Goal: Transaction & Acquisition: Book appointment/travel/reservation

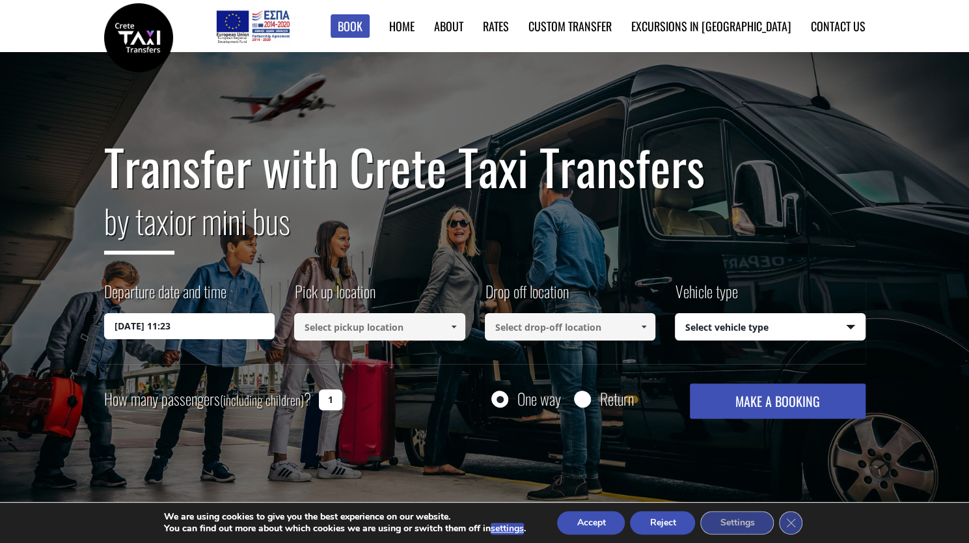
click at [184, 327] on input "16/09/2025 11:23" at bounding box center [189, 326] width 171 height 26
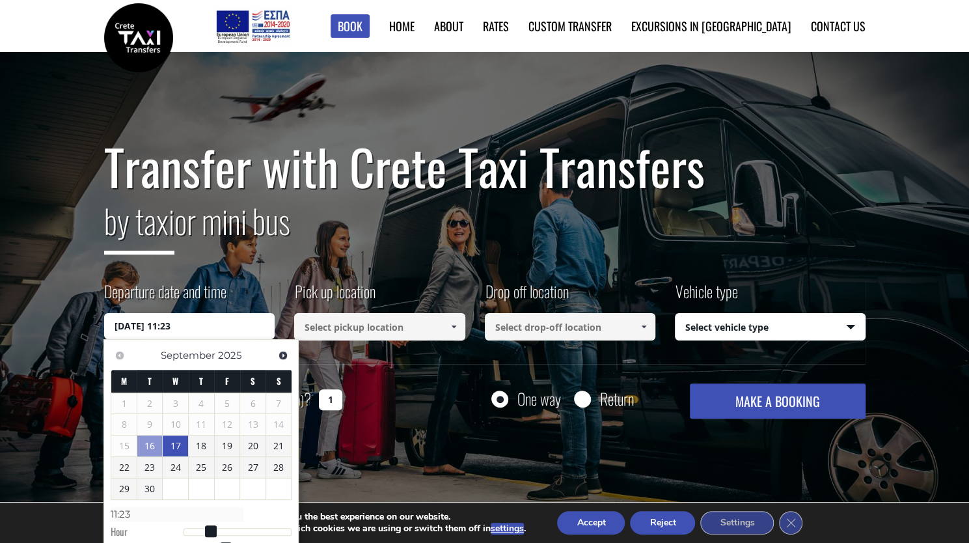
click at [182, 449] on link "17" at bounding box center [175, 445] width 25 height 21
type input "17/09/2025 00:00"
click at [358, 333] on input at bounding box center [379, 326] width 171 height 27
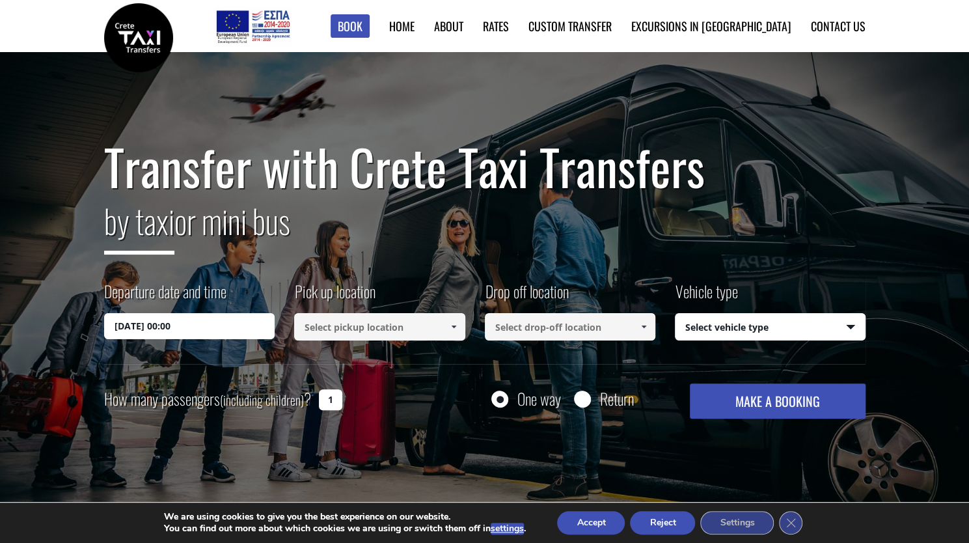
click at [458, 323] on link at bounding box center [453, 326] width 21 height 27
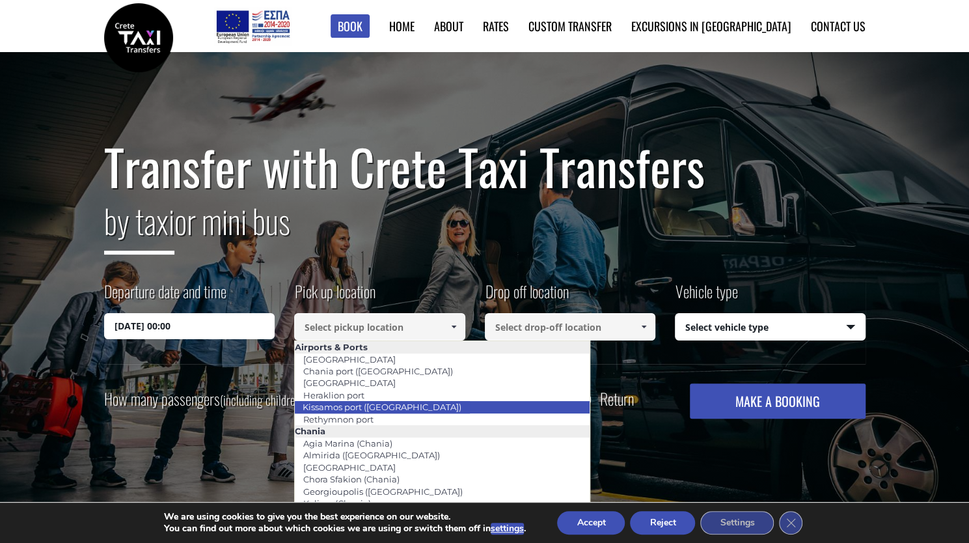
scroll to position [65, 0]
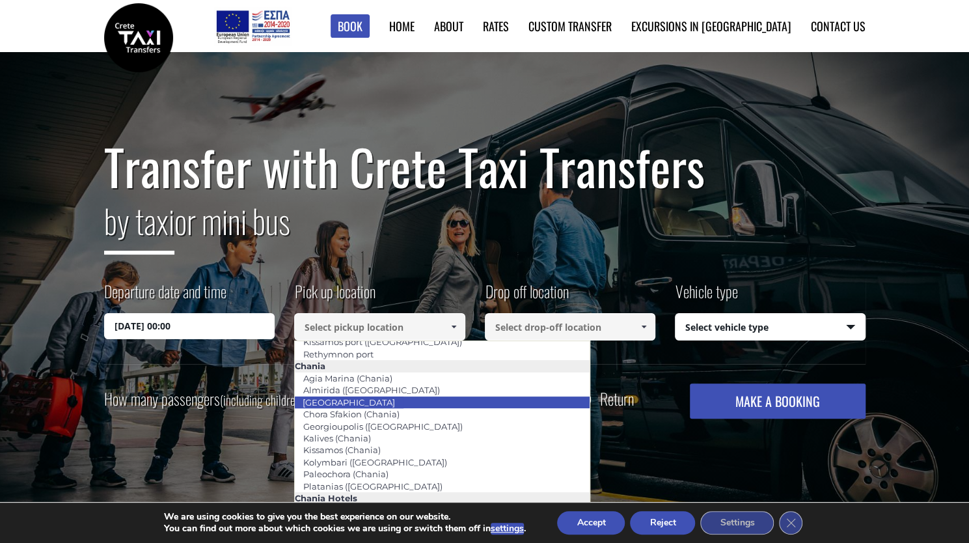
click at [422, 405] on li "[GEOGRAPHIC_DATA]" at bounding box center [442, 402] width 295 height 12
type input "[GEOGRAPHIC_DATA]"
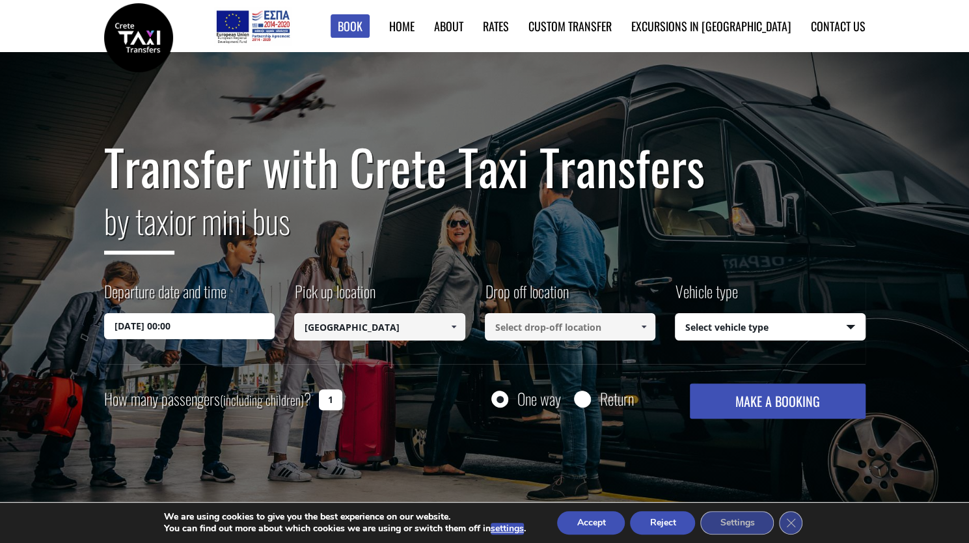
click at [551, 323] on input at bounding box center [570, 326] width 171 height 27
click at [643, 322] on span at bounding box center [643, 327] width 10 height 10
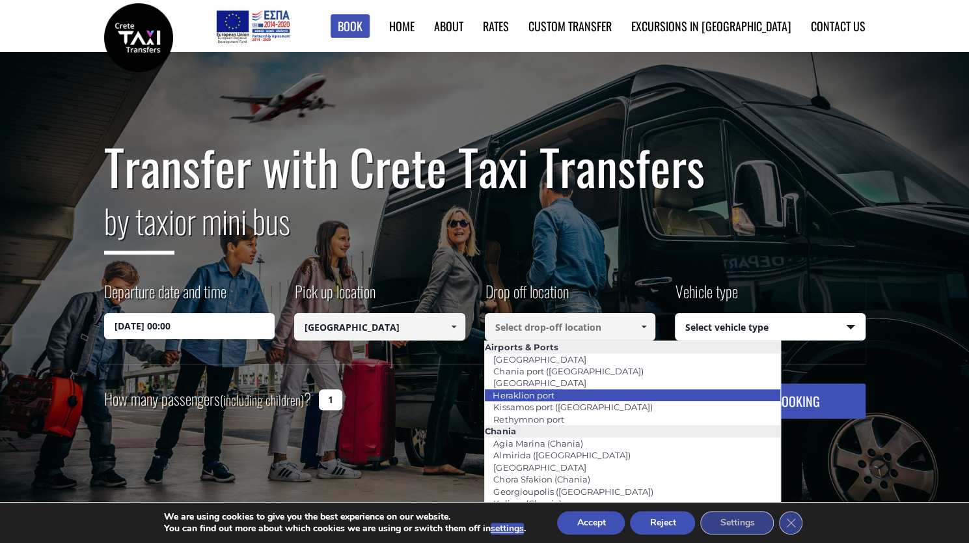
click at [604, 390] on li "Heraklion port" at bounding box center [632, 395] width 295 height 12
type input "Heraklion port"
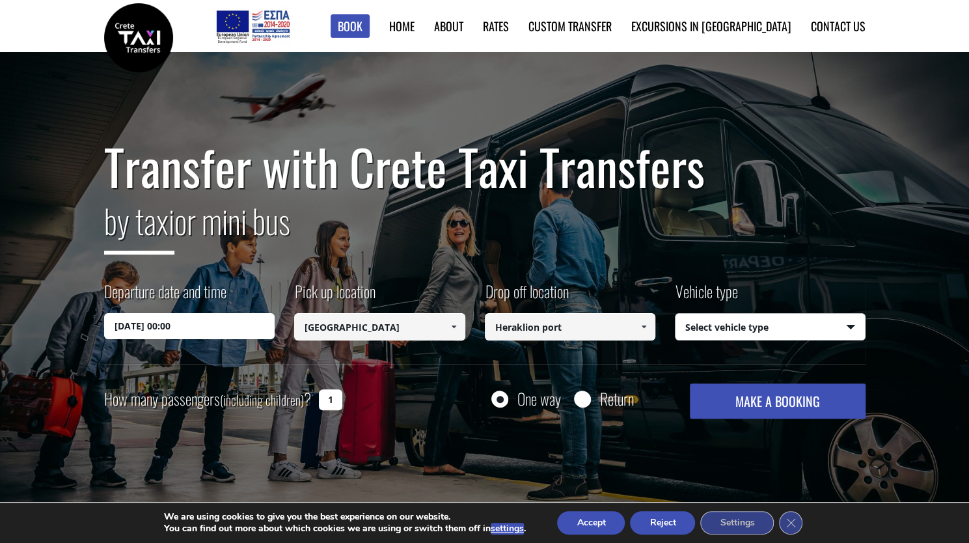
click at [730, 338] on select "Select vehicle type Taxi (4 passengers) Mercedes E Class Mini Van (7 passengers…" at bounding box center [770, 327] width 189 height 27
select select "540"
click at [676, 314] on select "Select vehicle type Taxi (4 passengers) Mercedes E Class Mini Van (7 passengers…" at bounding box center [770, 327] width 189 height 27
click at [331, 397] on input "1" at bounding box center [330, 399] width 23 height 21
drag, startPoint x: 331, startPoint y: 396, endPoint x: 307, endPoint y: 400, distance: 24.3
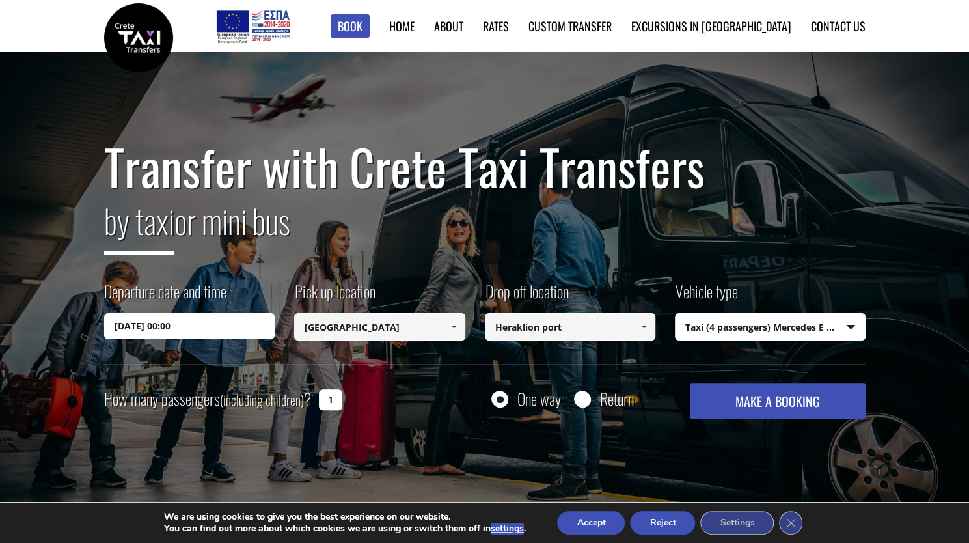
click at [307, 399] on div "How many passengers (including children) ? 1" at bounding box center [237, 399] width 267 height 32
type input "2"
click at [595, 530] on button "Accept" at bounding box center [591, 522] width 68 height 23
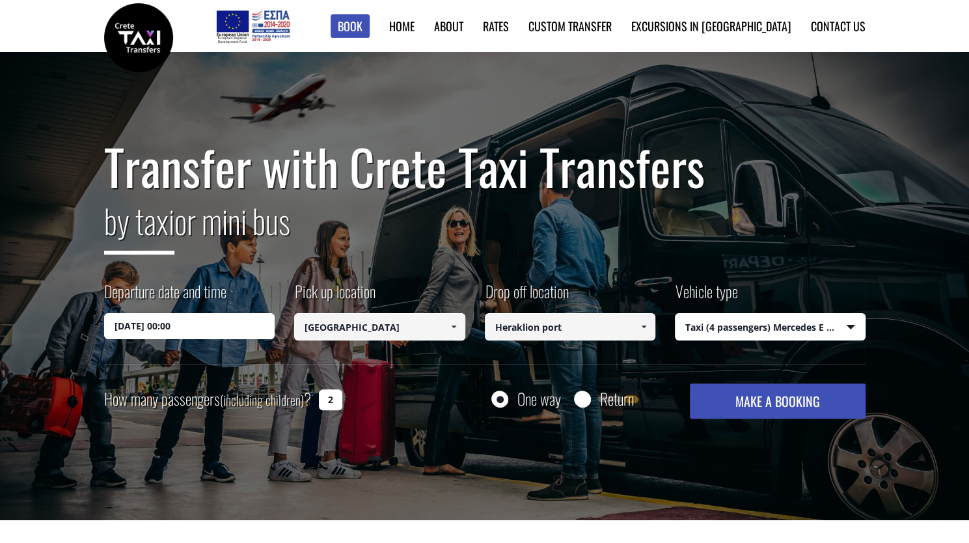
click at [771, 400] on button "MAKE A BOOKING" at bounding box center [777, 400] width 175 height 35
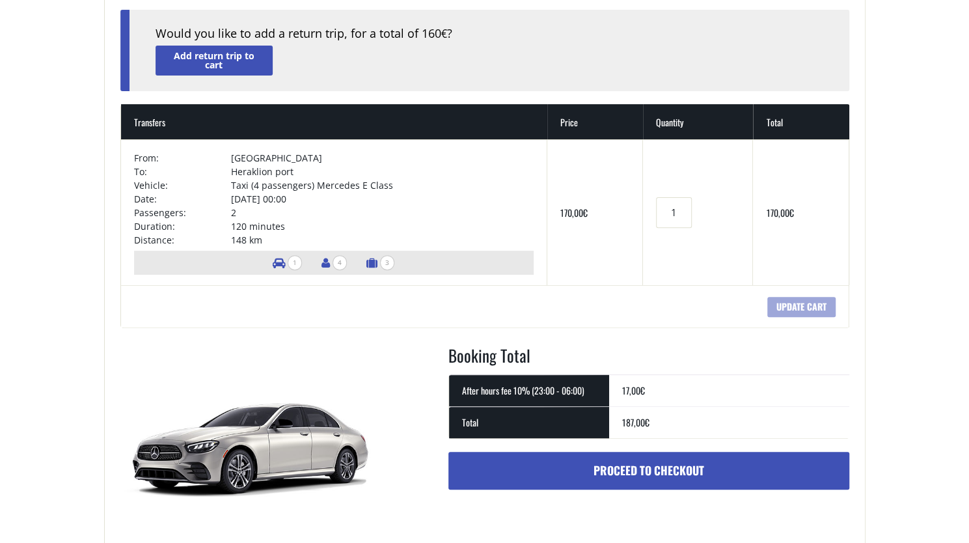
scroll to position [195, 0]
